Goal: Task Accomplishment & Management: Manage account settings

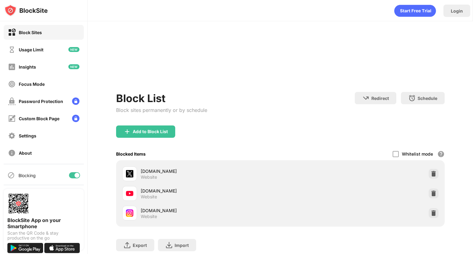
click at [74, 173] on div at bounding box center [76, 175] width 5 height 5
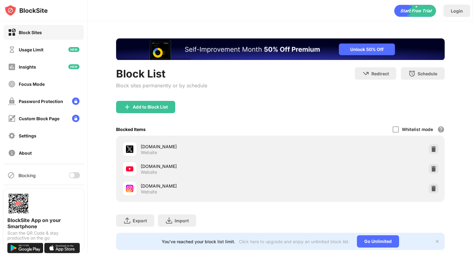
click at [70, 173] on div at bounding box center [72, 175] width 5 height 5
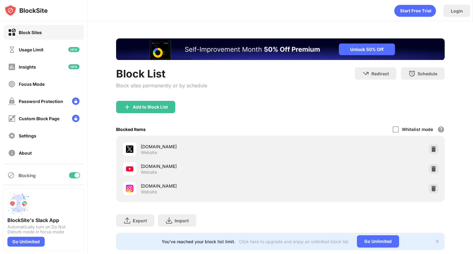
click at [74, 175] on div at bounding box center [76, 175] width 5 height 5
click at [70, 174] on div at bounding box center [72, 175] width 5 height 5
